Goal: Check status: Check status

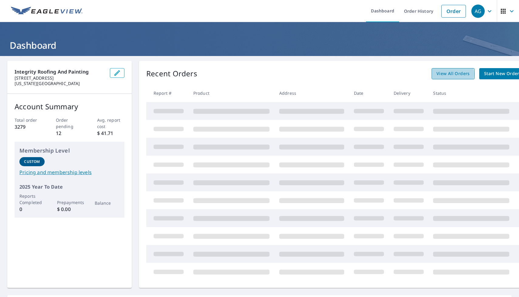
click at [403, 74] on span "View All Orders" at bounding box center [452, 74] width 33 height 8
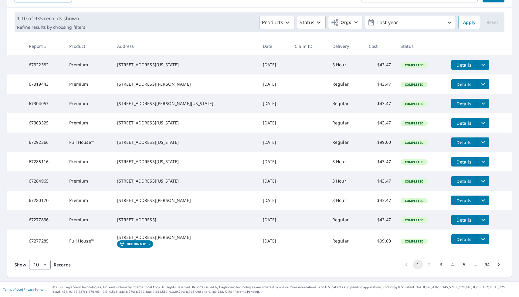
scroll to position [107, 0]
click at [403, 264] on button "2" at bounding box center [429, 265] width 10 height 10
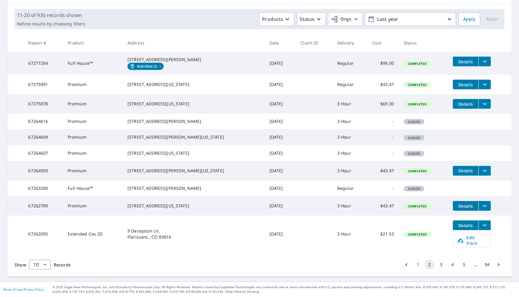
scroll to position [118, 0]
click at [403, 266] on button "3" at bounding box center [441, 265] width 10 height 10
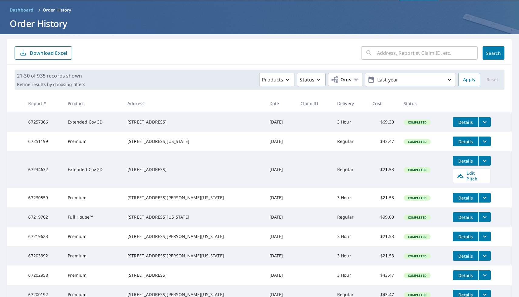
scroll to position [23, 0]
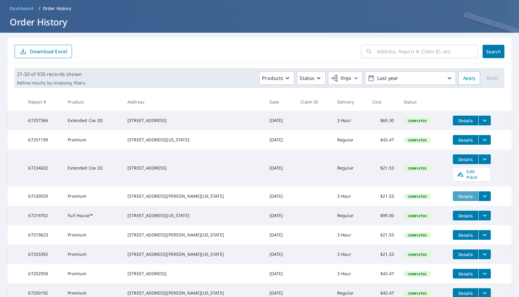
click at [403, 198] on span "Details" at bounding box center [465, 197] width 18 height 6
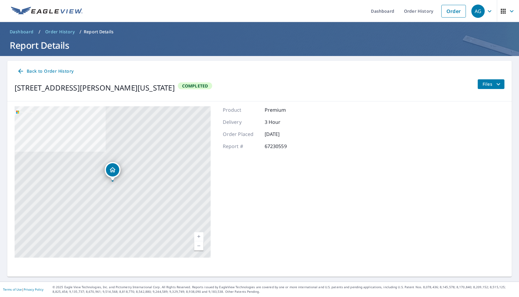
click at [403, 85] on icon "filesDropdownBtn-67230559" at bounding box center [497, 84] width 7 height 7
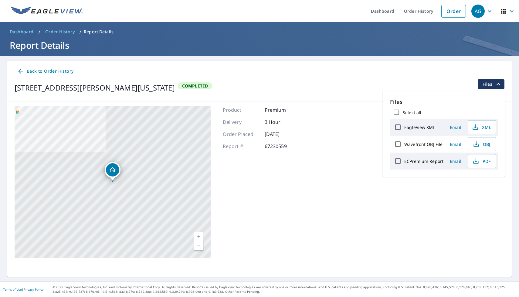
click at [396, 161] on input "ECPremium Report" at bounding box center [397, 161] width 13 height 13
checkbox input "true"
click at [403, 182] on span "Download" at bounding box center [474, 182] width 32 height 7
